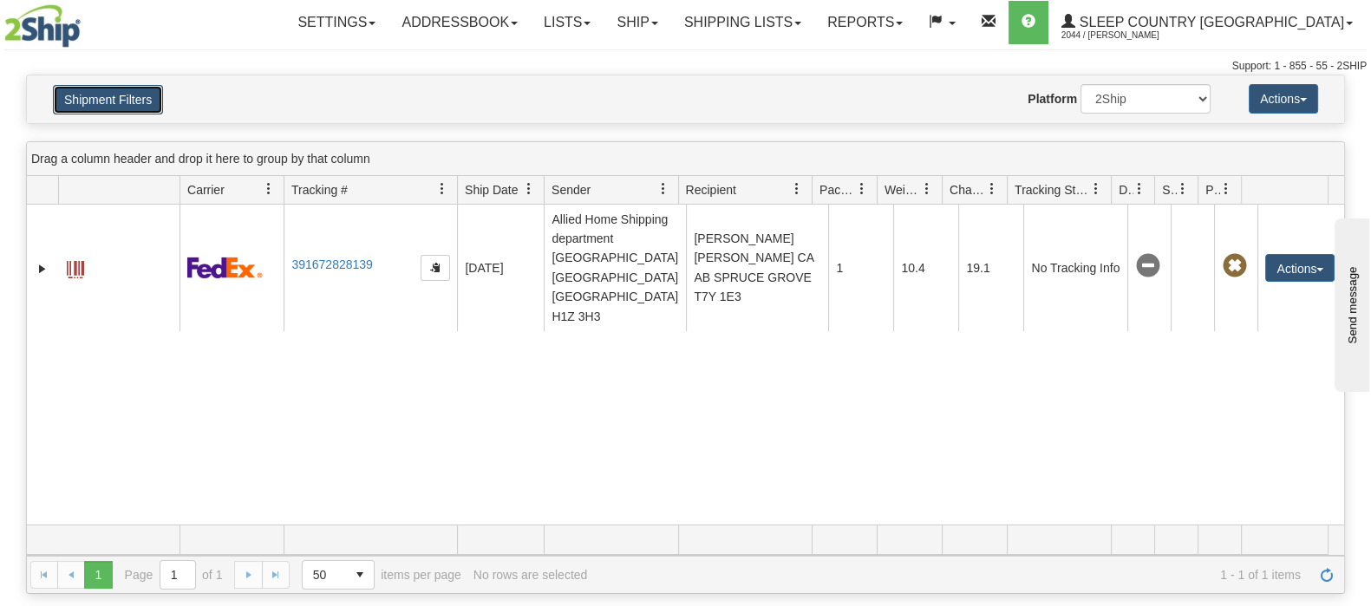
click at [147, 100] on button "Shipment Filters" at bounding box center [108, 99] width 110 height 29
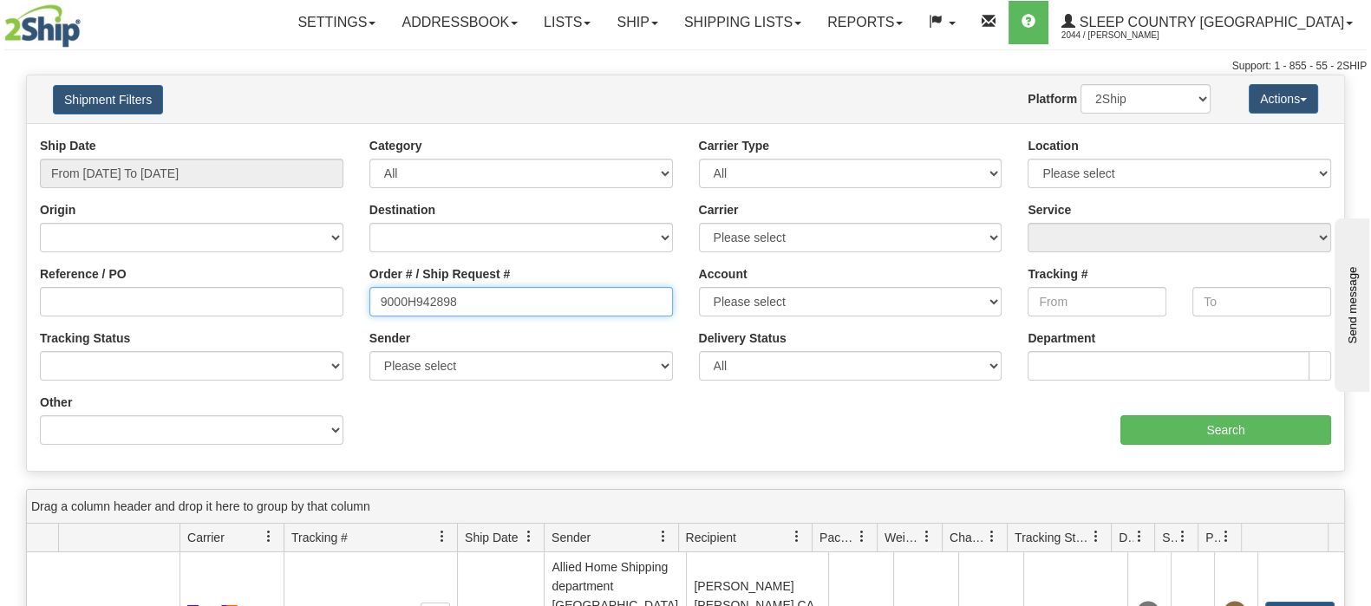
drag, startPoint x: 473, startPoint y: 300, endPoint x: 289, endPoint y: 301, distance: 183.8
click at [284, 137] on div "Reference / PO Order # / Ship Request # 9000H942898 Account Please select [GEOG…" at bounding box center [685, 137] width 1317 height 0
paste input "2H906811"
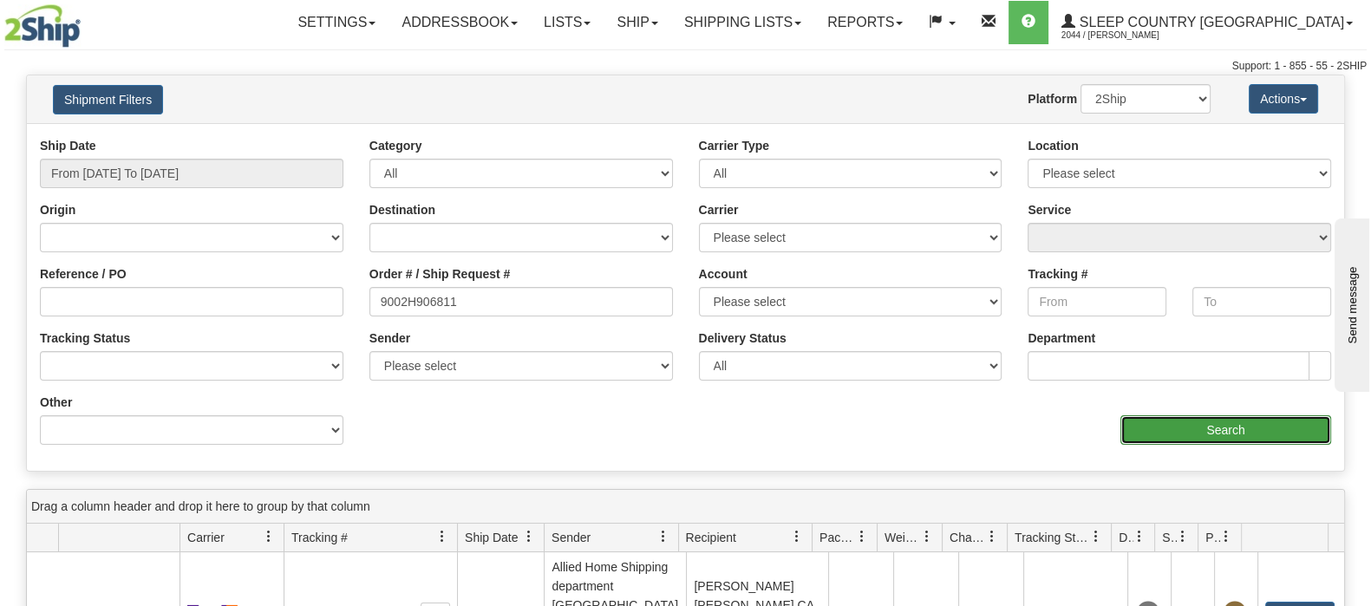
click at [1187, 422] on input "Search" at bounding box center [1225, 429] width 211 height 29
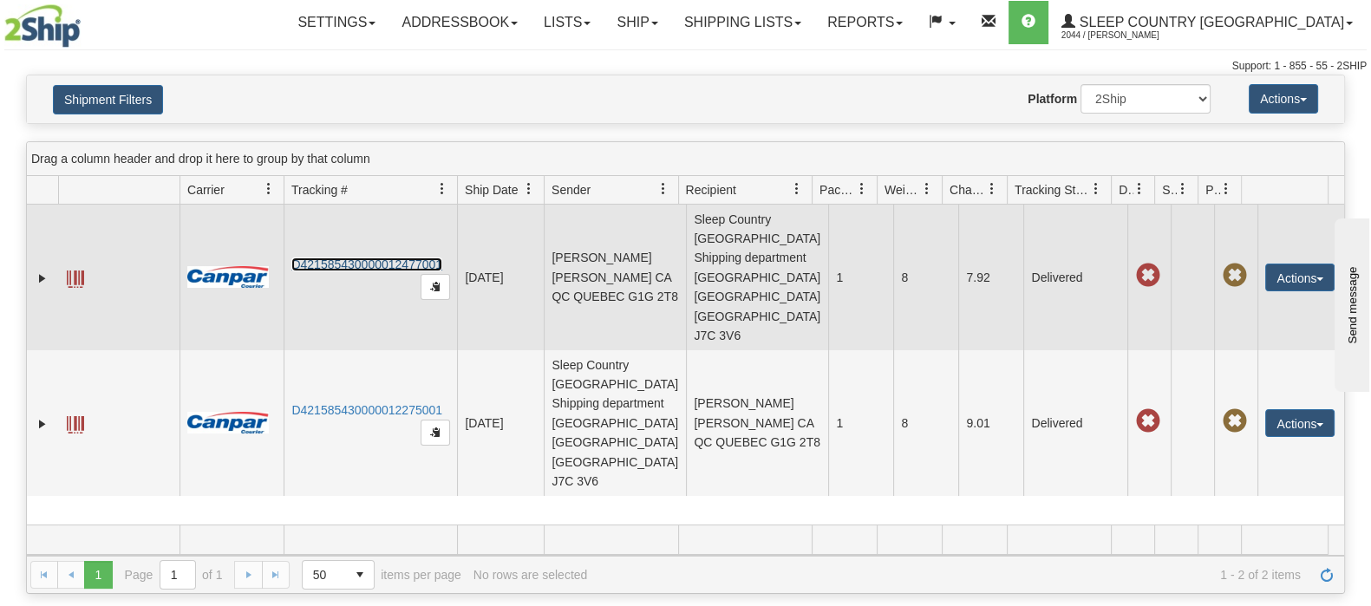
click at [343, 257] on link "D421585430000012477001" at bounding box center [366, 264] width 151 height 14
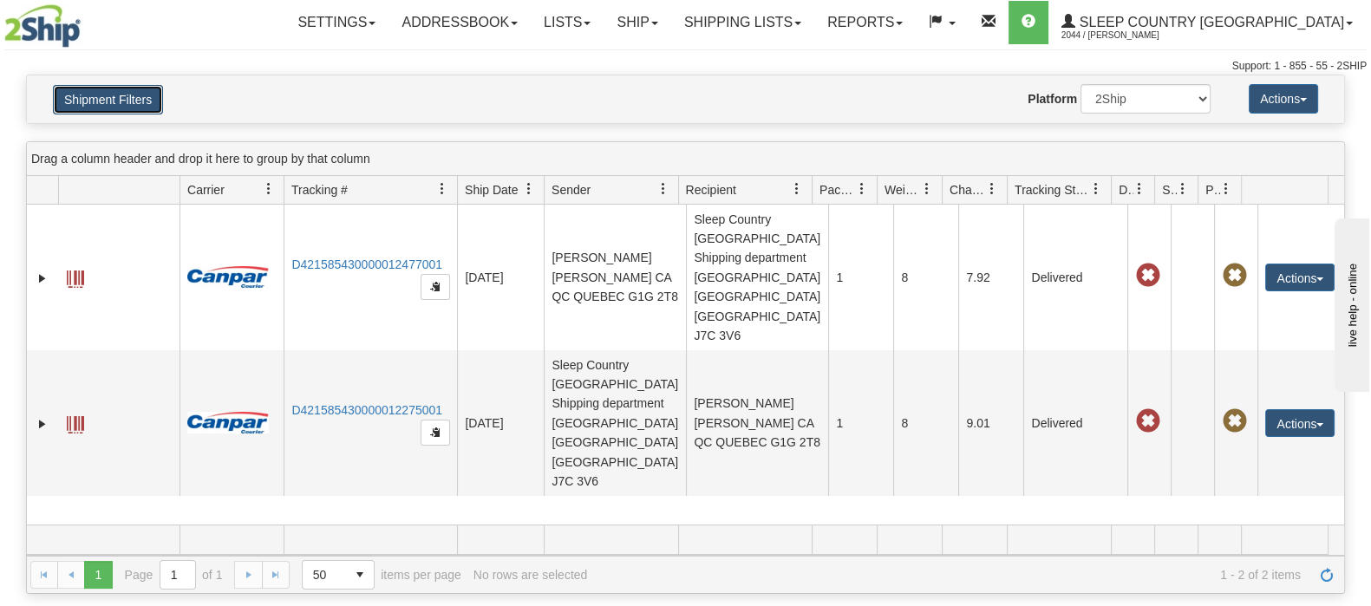
click at [149, 88] on button "Shipment Filters" at bounding box center [108, 99] width 110 height 29
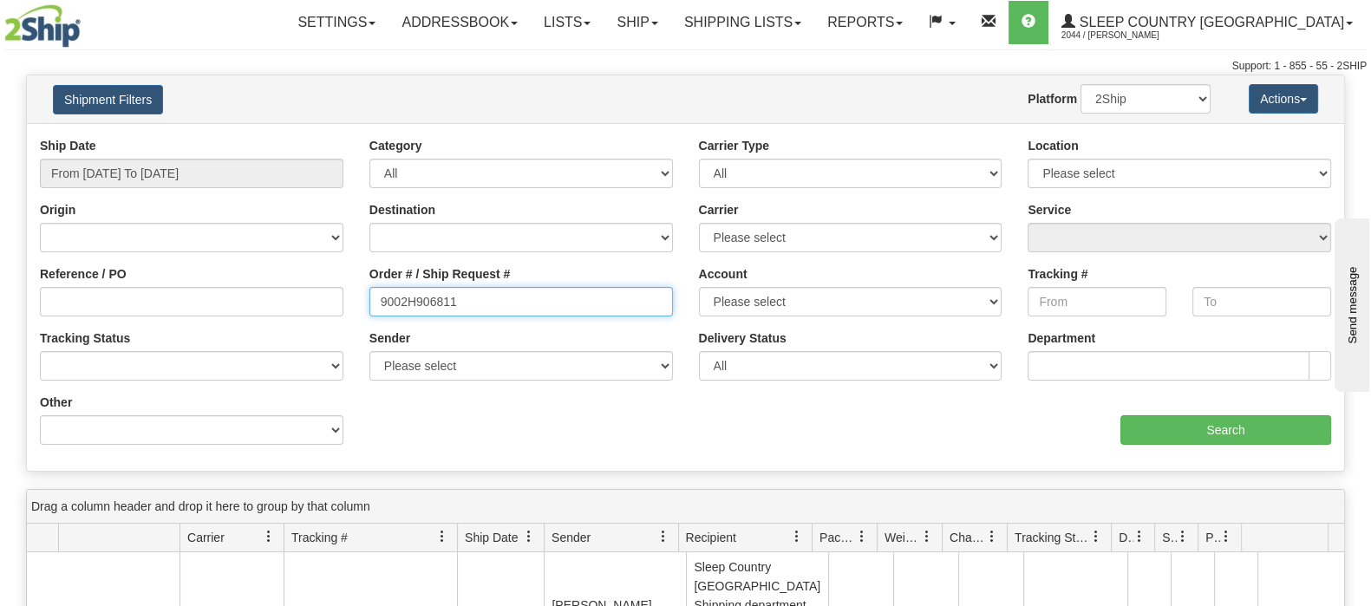
drag, startPoint x: 529, startPoint y: 309, endPoint x: 329, endPoint y: 277, distance: 202.7
click at [329, 137] on div "Reference / PO Order # / Ship Request # 9002H906811 Account Please select [GEOG…" at bounding box center [685, 137] width 1317 height 0
paste input "0H961927"
type input "9000H961927"
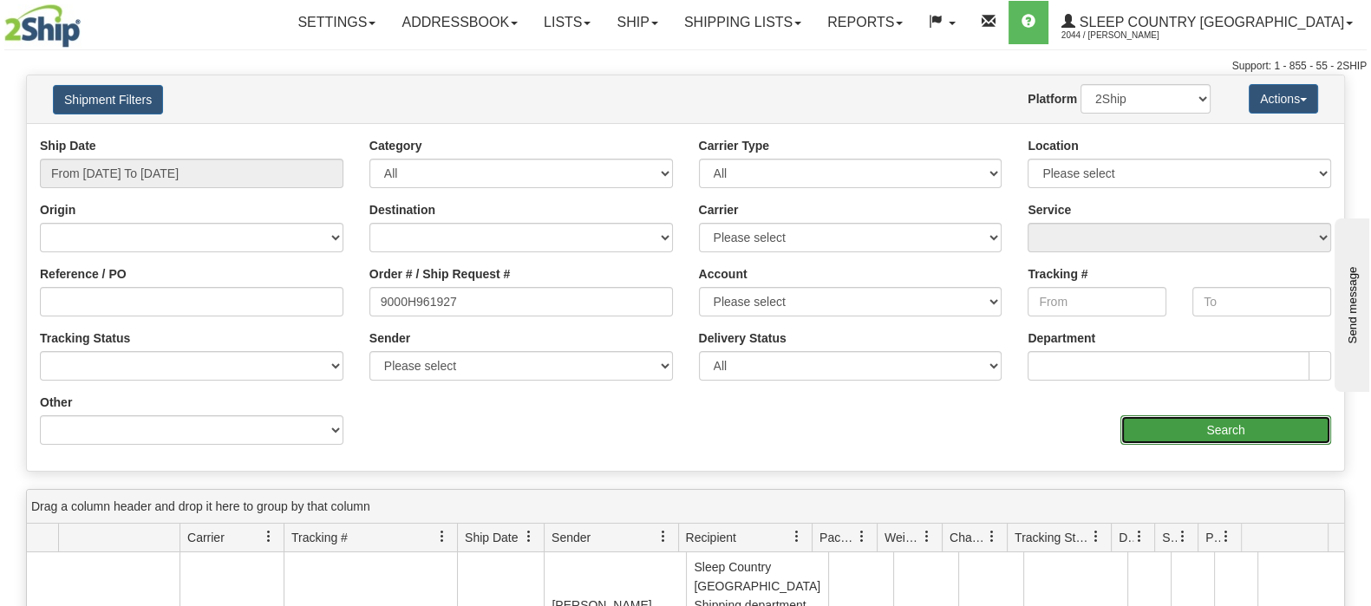
click at [1193, 438] on input "Search" at bounding box center [1225, 429] width 211 height 29
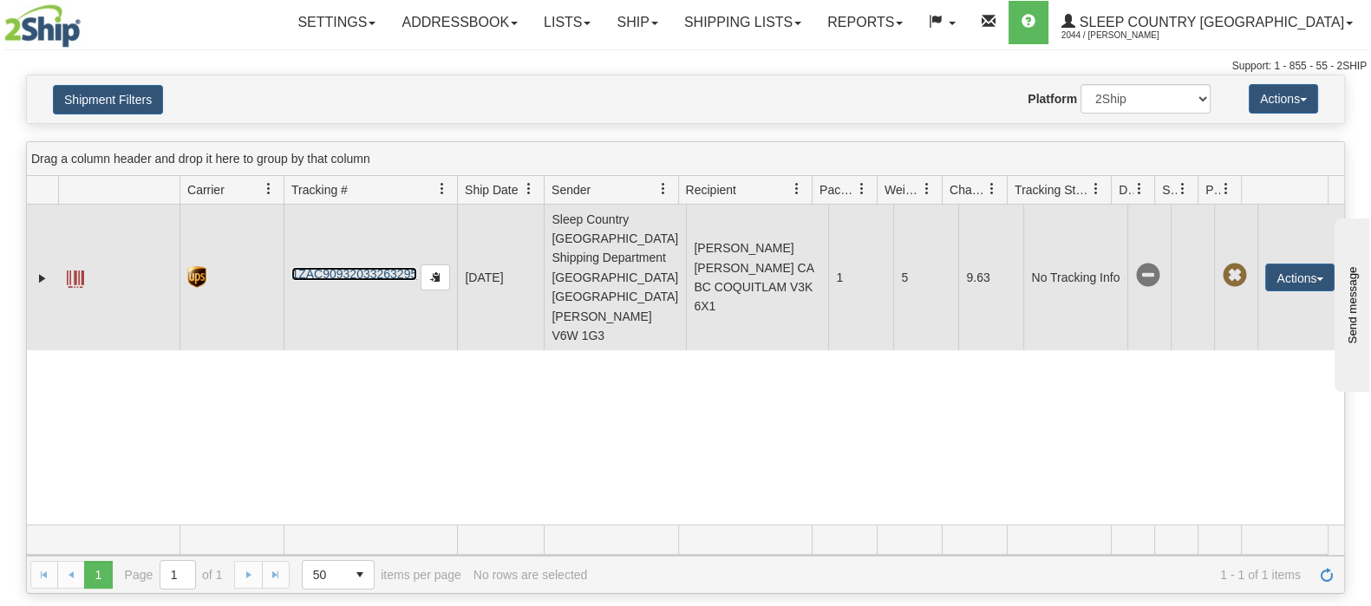
click at [386, 267] on link "1ZAC90932033263295" at bounding box center [354, 274] width 126 height 14
